Goal: Information Seeking & Learning: Learn about a topic

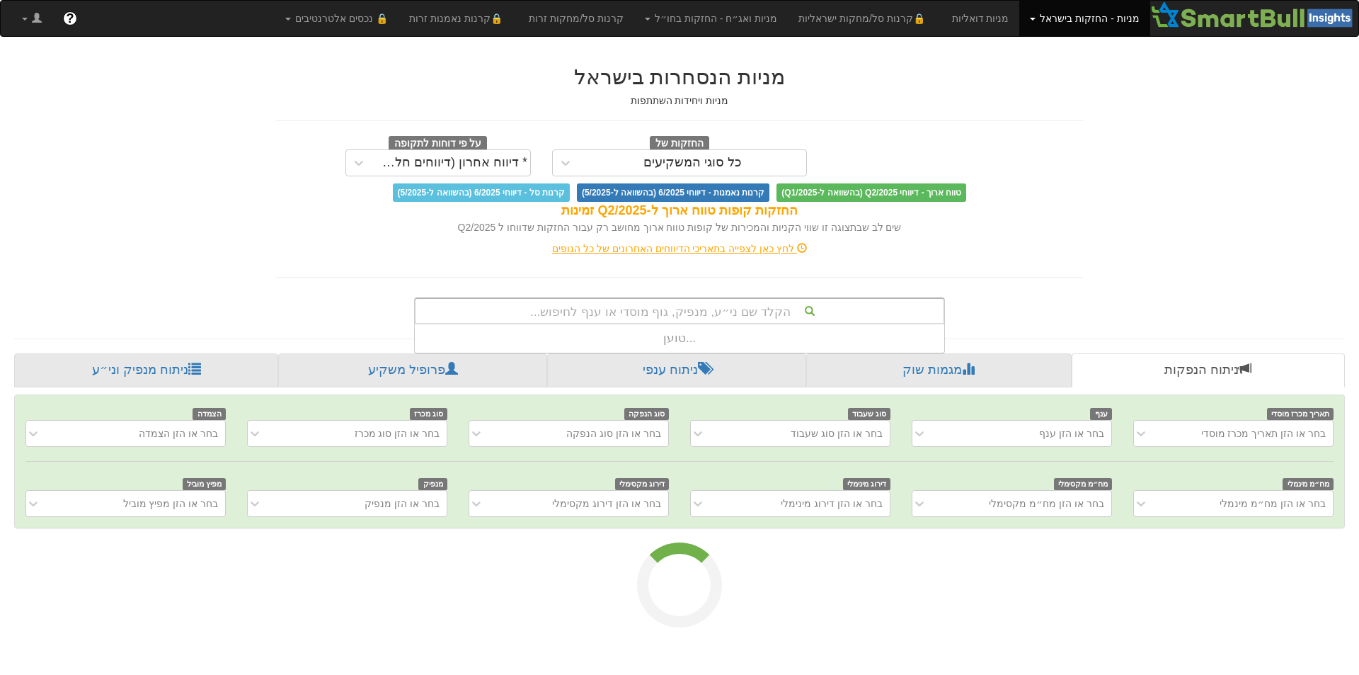
click at [840, 307] on div "הקלד שם ני״ע, מנפיק, גוף מוסדי או ענף לחיפוש..." at bounding box center [680, 311] width 528 height 24
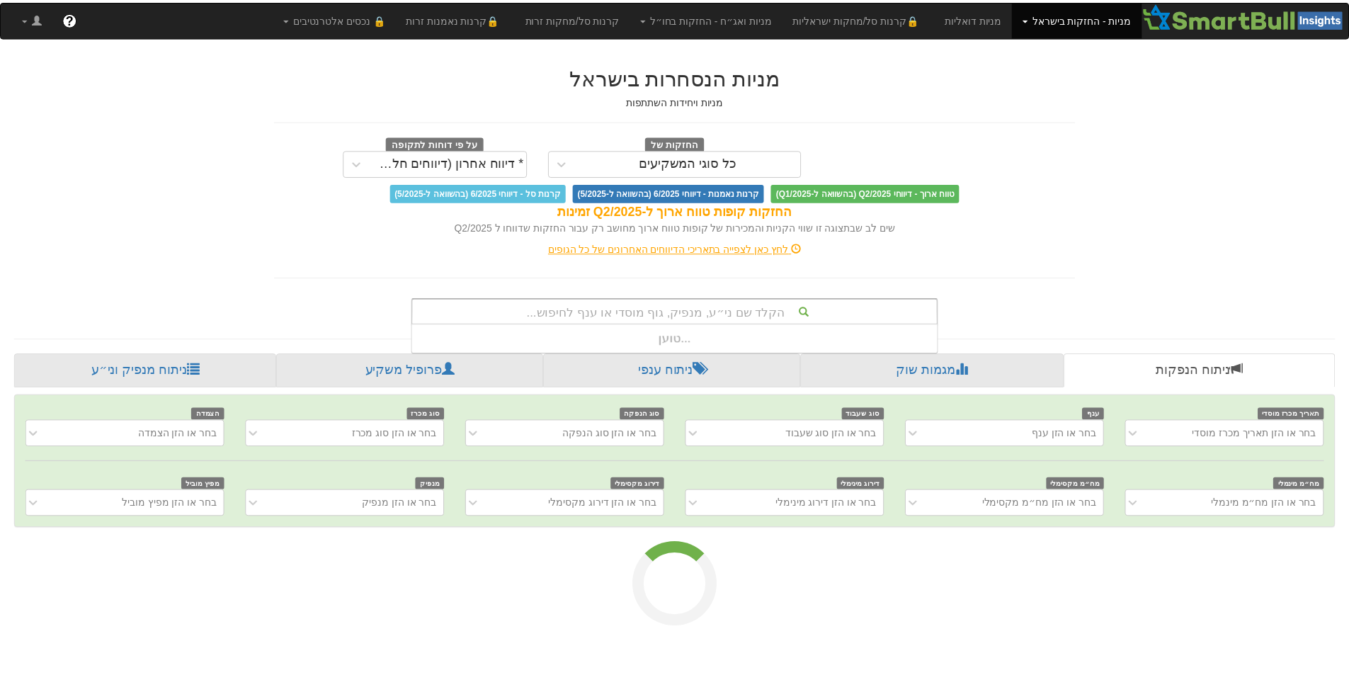
scroll to position [28, 0]
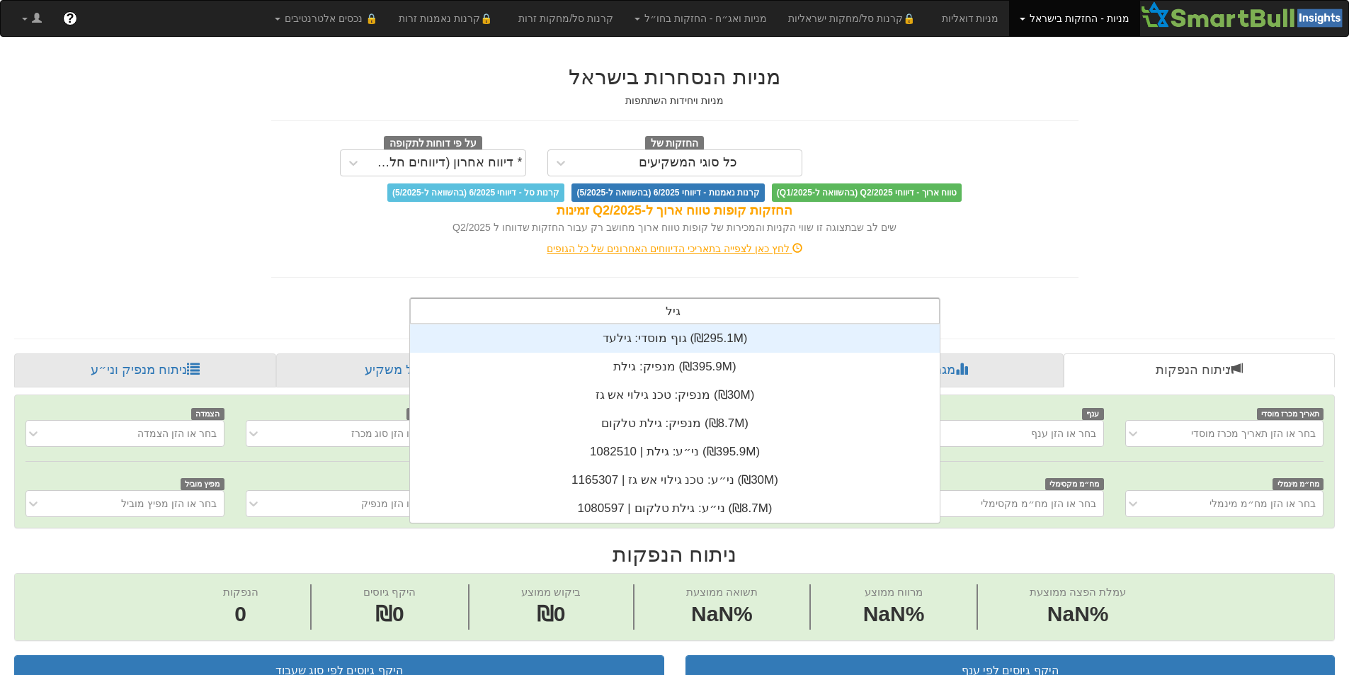
type input "גילת"
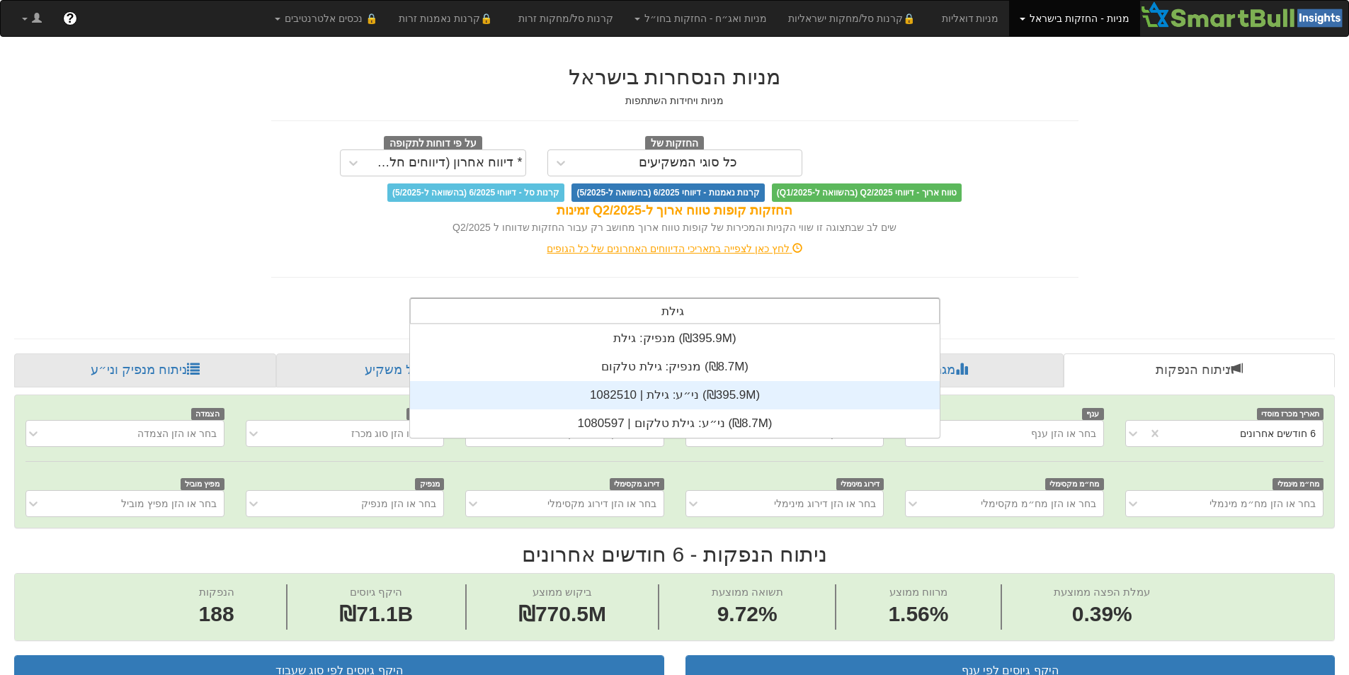
click at [653, 396] on div "ני״ע: ‏גילת | 1082510 ‎(₪395.9M)‎" at bounding box center [675, 395] width 530 height 28
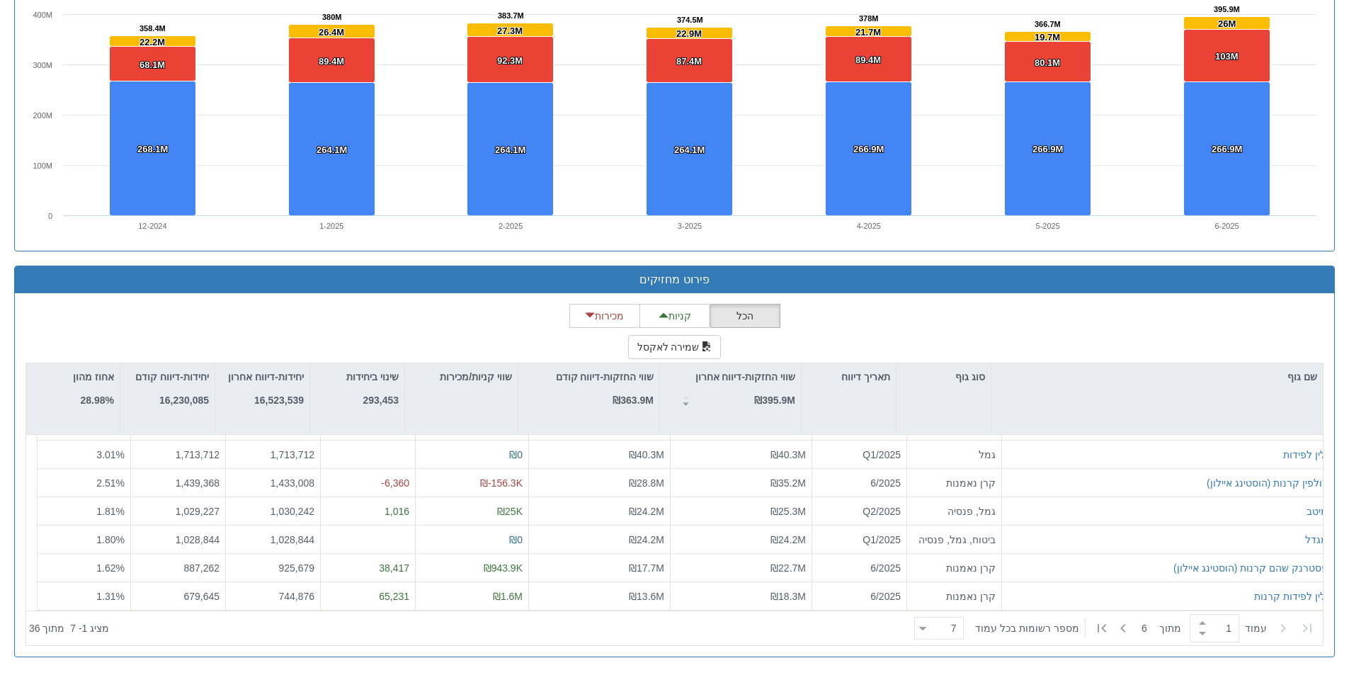
scroll to position [353, 0]
